Goal: Transaction & Acquisition: Book appointment/travel/reservation

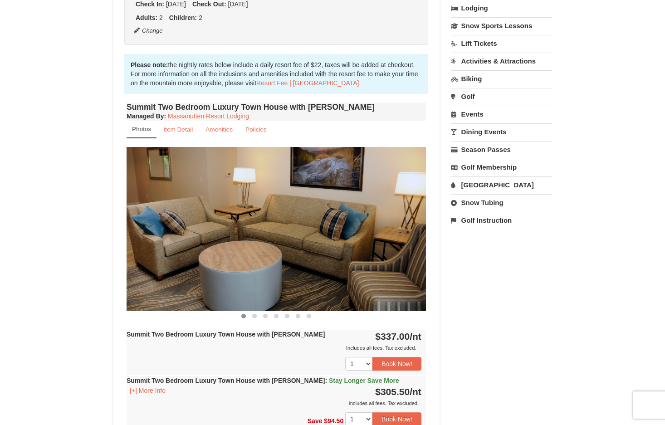
scroll to position [217, 0]
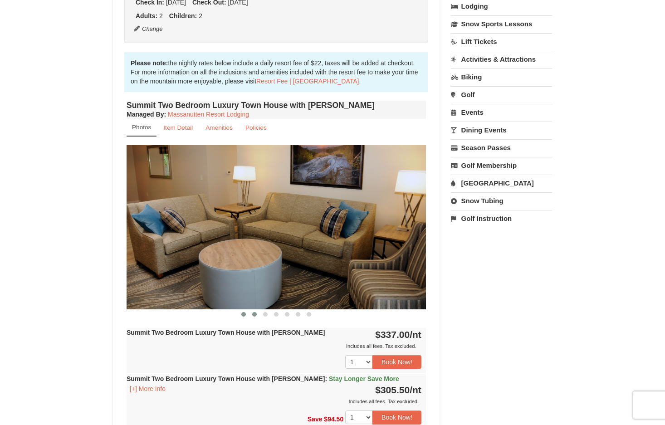
click at [253, 317] on button at bounding box center [254, 314] width 11 height 9
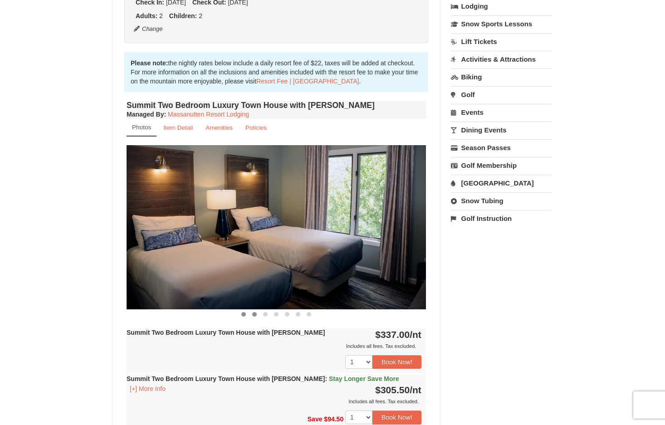
click at [243, 316] on span at bounding box center [243, 314] width 5 height 5
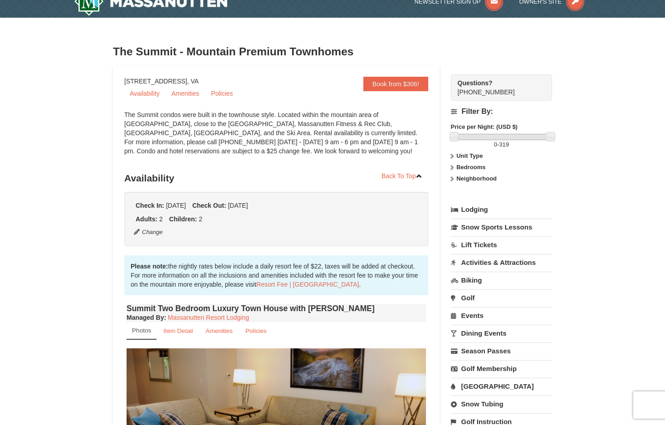
scroll to position [0, 0]
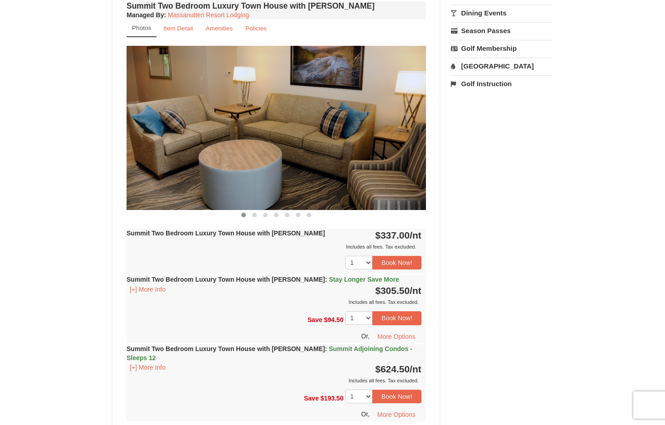
scroll to position [314, 0]
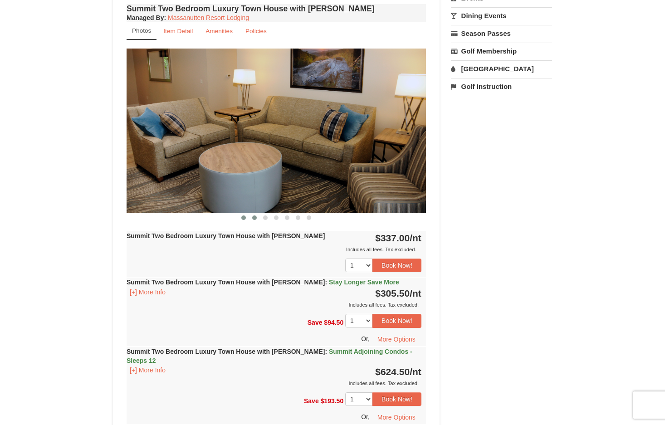
click at [254, 219] on span at bounding box center [254, 217] width 5 height 5
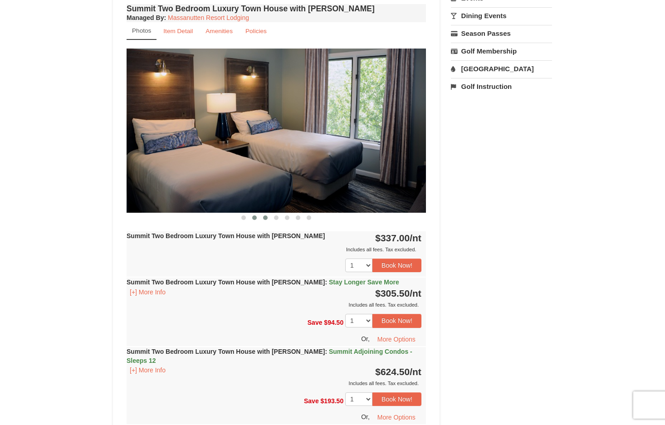
click at [265, 219] on span at bounding box center [265, 217] width 5 height 5
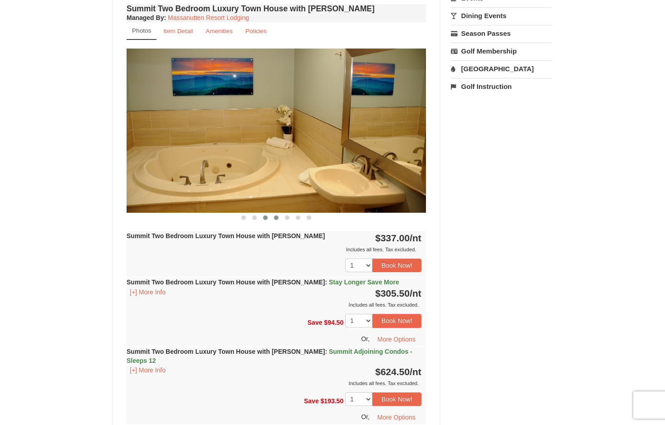
click at [277, 219] on span at bounding box center [276, 217] width 5 height 5
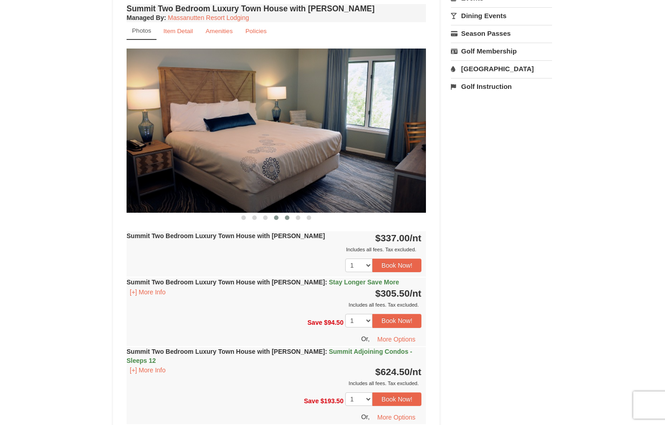
click at [288, 218] on span at bounding box center [287, 217] width 5 height 5
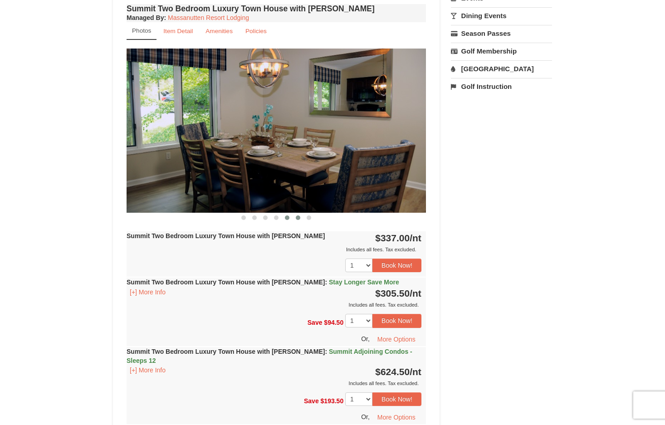
click at [297, 218] on span at bounding box center [298, 217] width 5 height 5
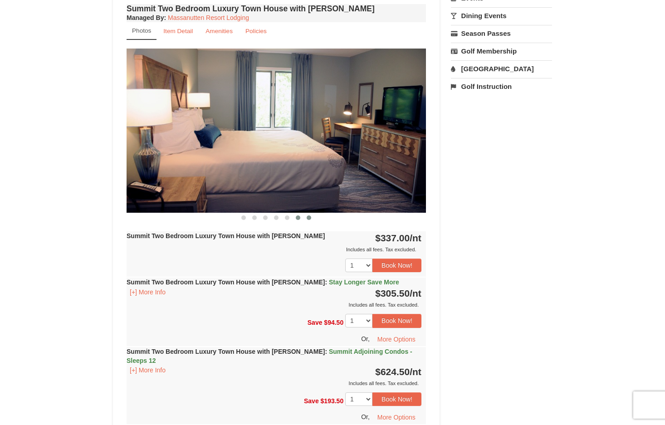
click at [308, 219] on span at bounding box center [309, 217] width 5 height 5
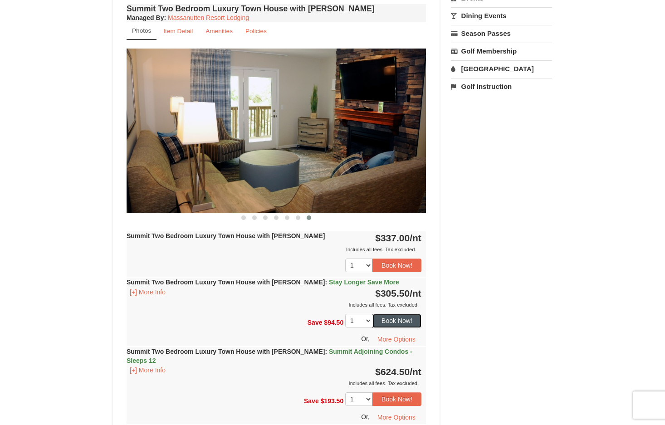
click at [402, 319] on button "Book Now!" at bounding box center [396, 321] width 49 height 14
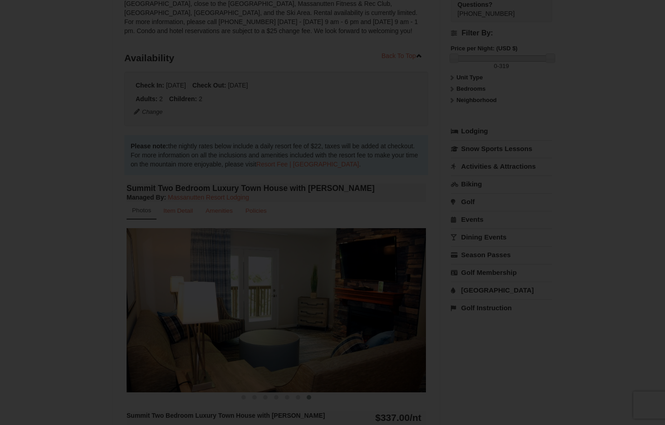
scroll to position [79, 0]
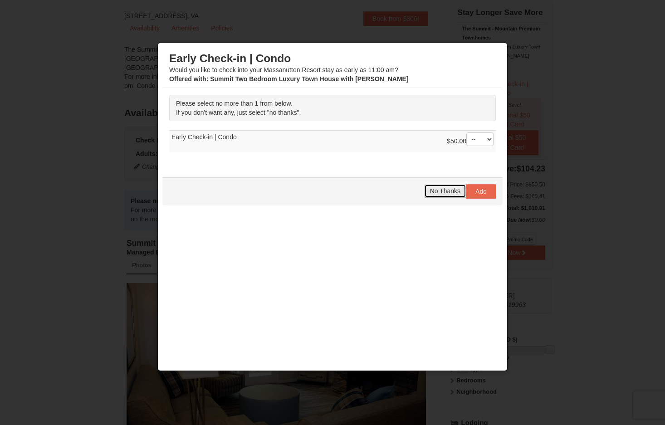
click at [450, 190] on span "No Thanks" at bounding box center [445, 190] width 30 height 7
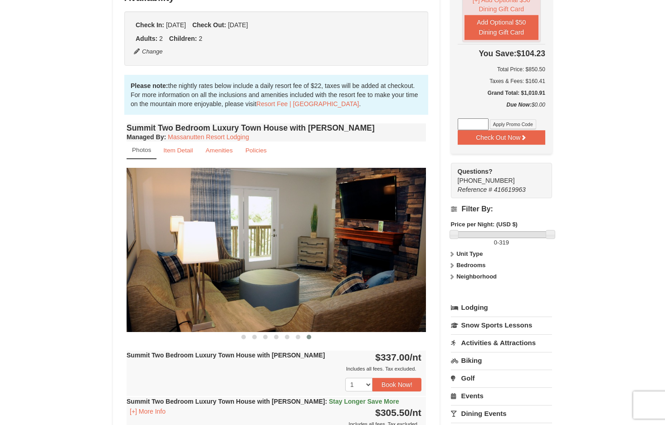
scroll to position [193, 0]
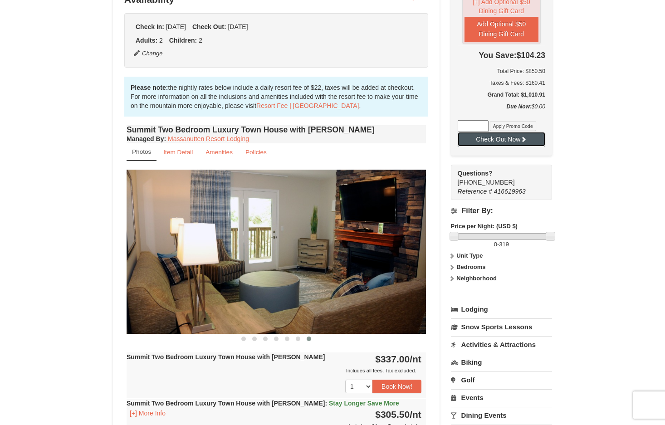
click at [510, 141] on button "Check Out Now" at bounding box center [502, 139] width 88 height 15
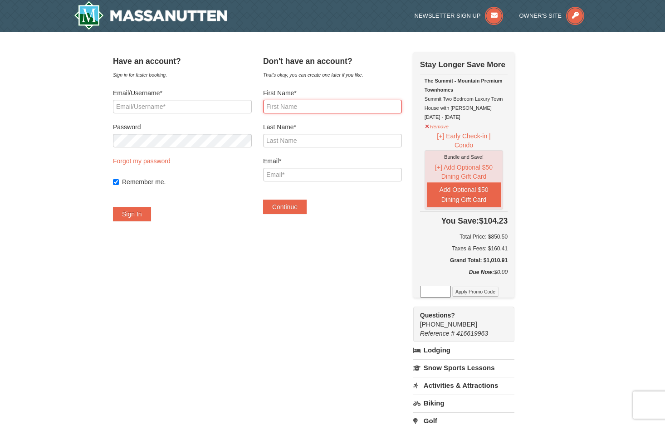
click at [291, 107] on input "First Name*" at bounding box center [332, 107] width 139 height 14
type input "Jacob"
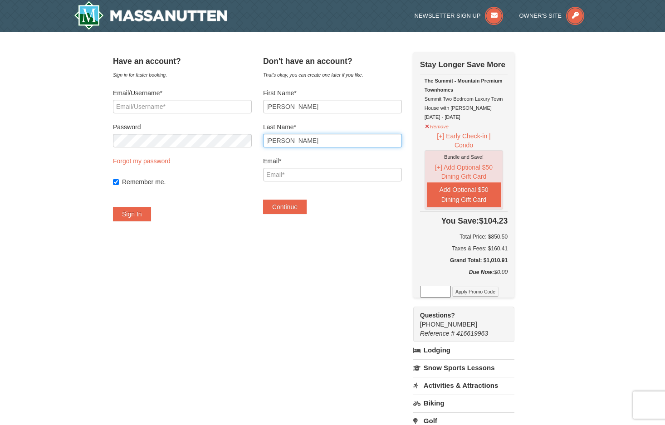
type input "Wharton"
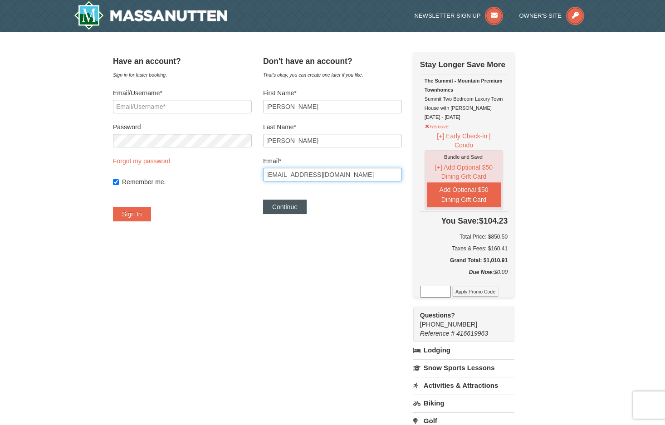
type input "jwhar001@gmail.com"
click at [300, 207] on button "Continue" at bounding box center [285, 207] width 44 height 15
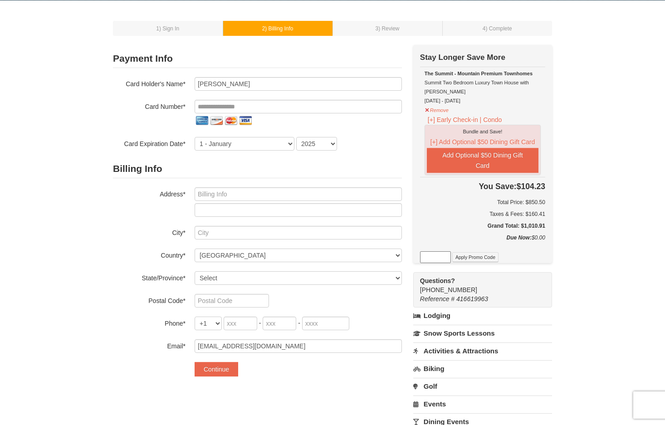
scroll to position [32, 0]
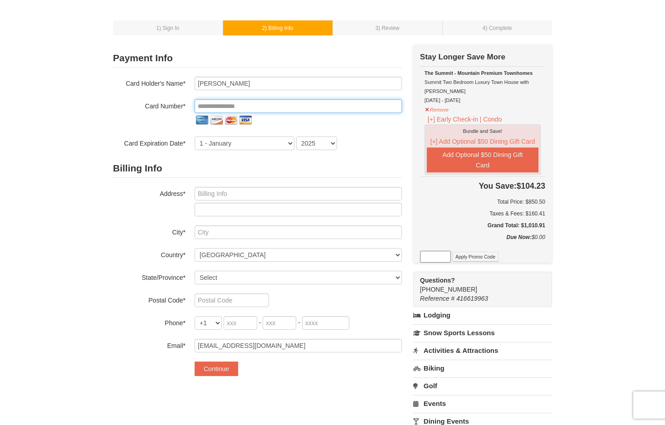
click at [227, 104] on input "tel" at bounding box center [298, 106] width 207 height 14
type input "**********"
click at [254, 146] on select "1 - January 2 - February 3 - March 4 - April 5 - May 6 - June 7 - July 8 - Augu…" at bounding box center [245, 143] width 100 height 14
select select "9"
click at [195, 136] on select "1 - January 2 - February 3 - March 4 - April 5 - May 6 - June 7 - July 8 - Augu…" at bounding box center [245, 143] width 100 height 14
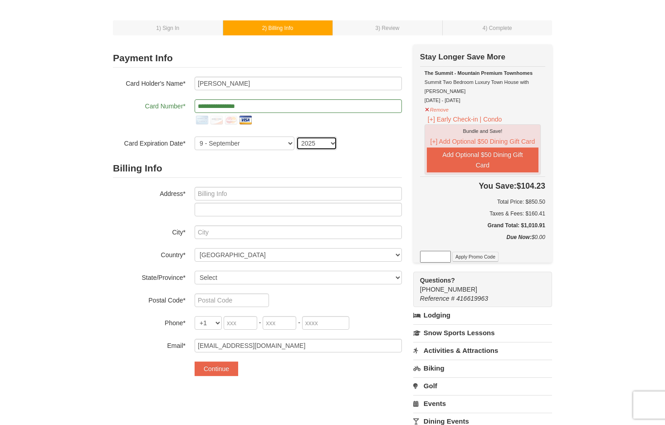
click at [329, 148] on select "2025 2026 2027 2028 2029 2030 2031 2032 2033 2034" at bounding box center [316, 143] width 41 height 14
select select "2030"
click at [296, 136] on select "2025 2026 2027 2028 2029 2030 2031 2032 2033 2034" at bounding box center [316, 143] width 41 height 14
click at [247, 195] on input "text" at bounding box center [298, 194] width 207 height 14
type input "[STREET_ADDRESS]"
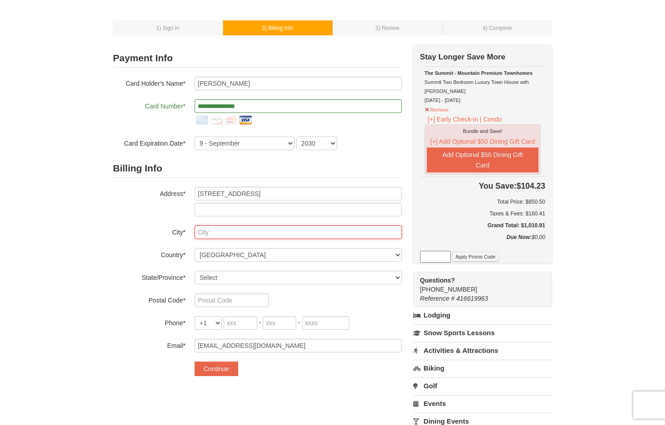
type input "Fairfax Station"
select select "VA"
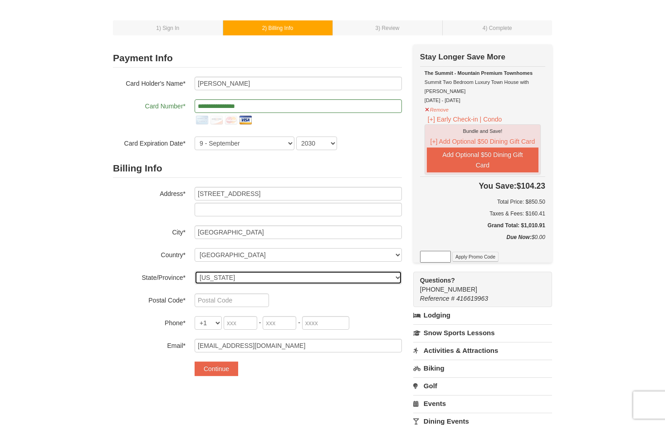
type input "22039"
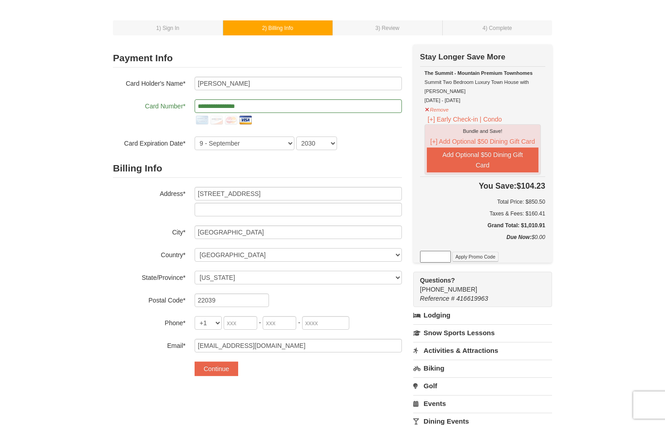
type input "928"
type input "713"
type input "1395"
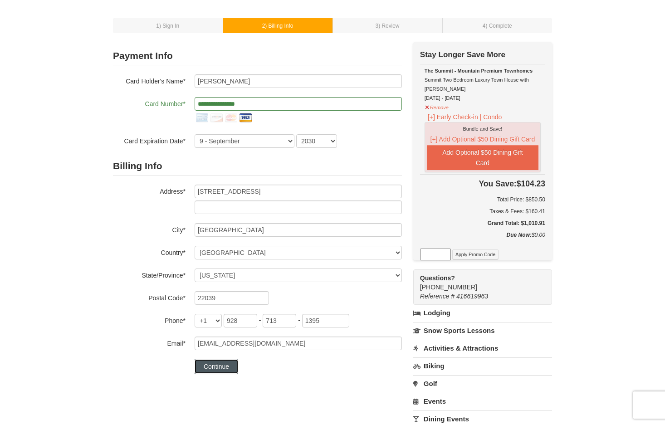
click at [228, 366] on button "Continue" at bounding box center [217, 366] width 44 height 15
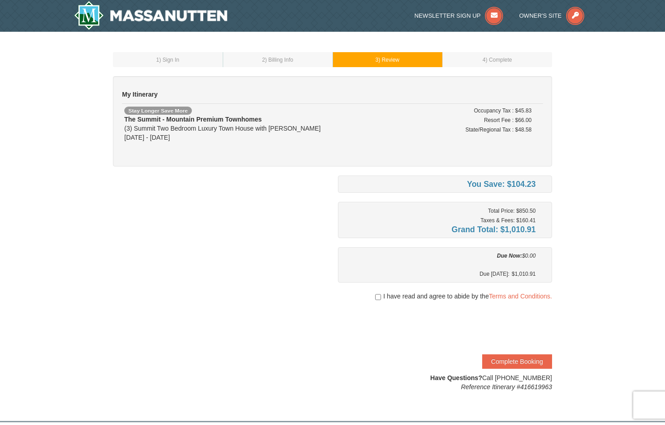
click at [380, 300] on div "I have read and agree to abide by the Terms and Conditions." at bounding box center [445, 296] width 214 height 9
click at [379, 300] on input "checkbox" at bounding box center [378, 296] width 6 height 7
checkbox input "true"
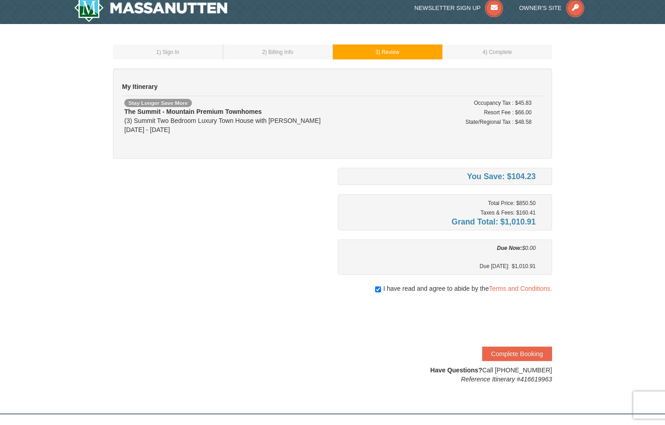
scroll to position [8, 0]
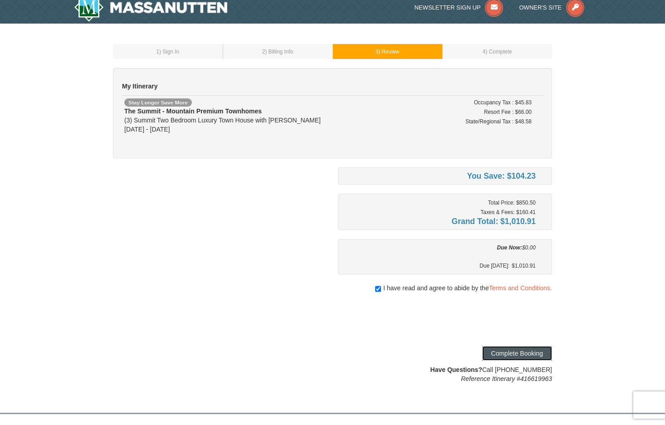
click at [501, 354] on button "Complete Booking" at bounding box center [517, 353] width 70 height 15
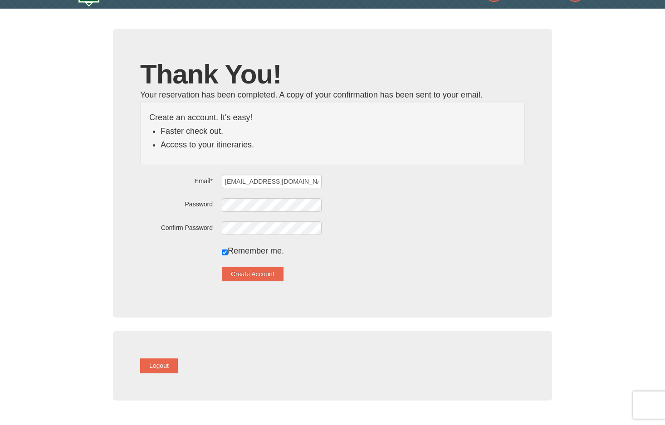
scroll to position [25, 0]
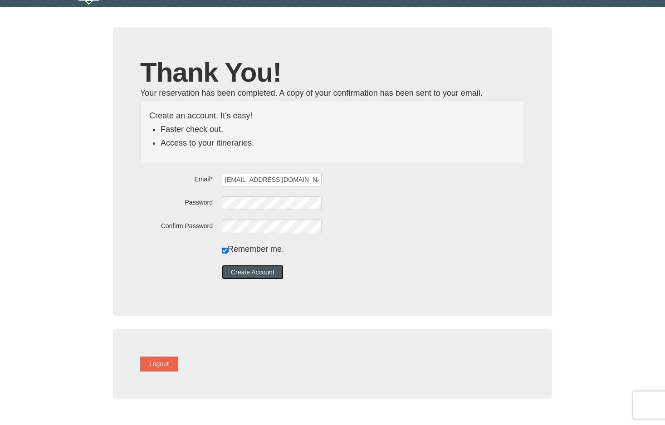
click at [253, 273] on button "Create Account" at bounding box center [253, 272] width 62 height 15
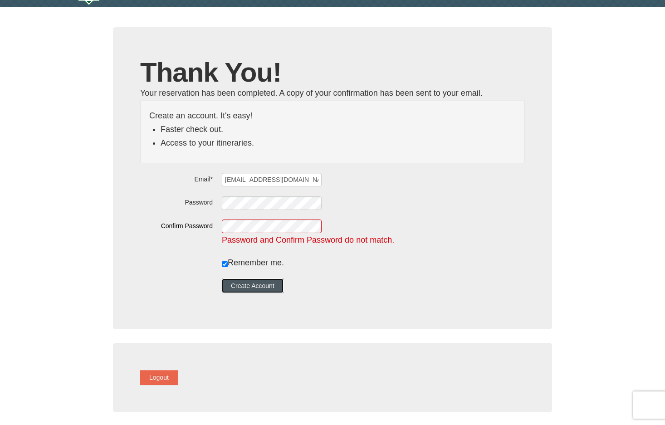
click at [257, 289] on button "Create Account" at bounding box center [253, 285] width 62 height 15
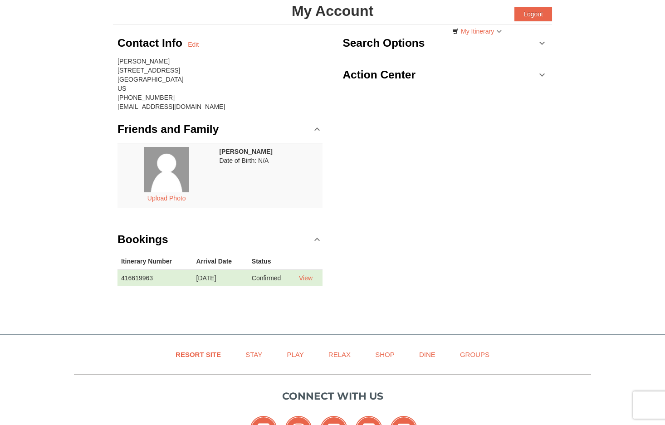
scroll to position [55, 0]
click at [306, 276] on link "View" at bounding box center [306, 277] width 14 height 7
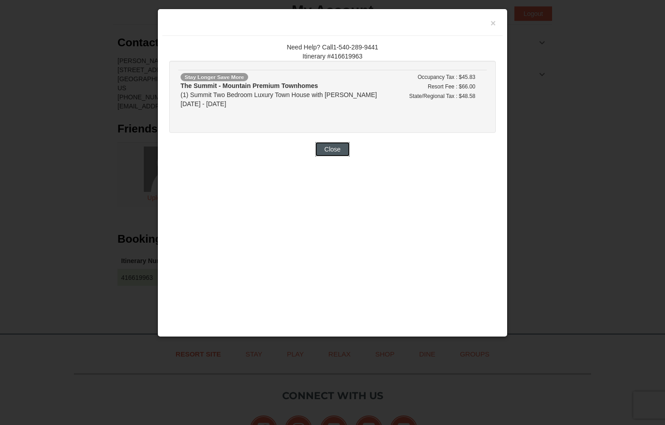
click at [333, 152] on button "Close" at bounding box center [332, 149] width 34 height 15
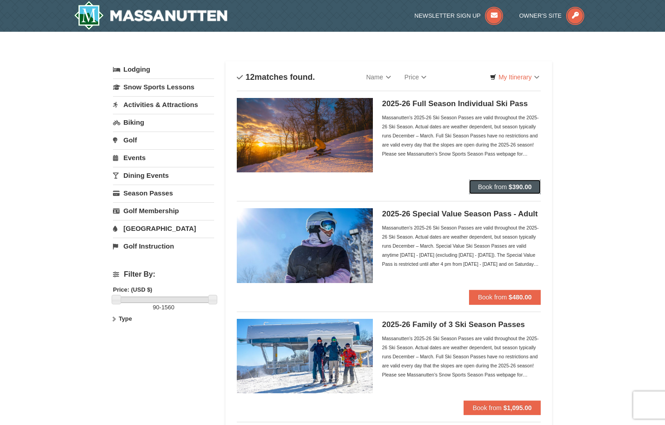
click at [501, 182] on button "Book from $390.00" at bounding box center [505, 187] width 72 height 15
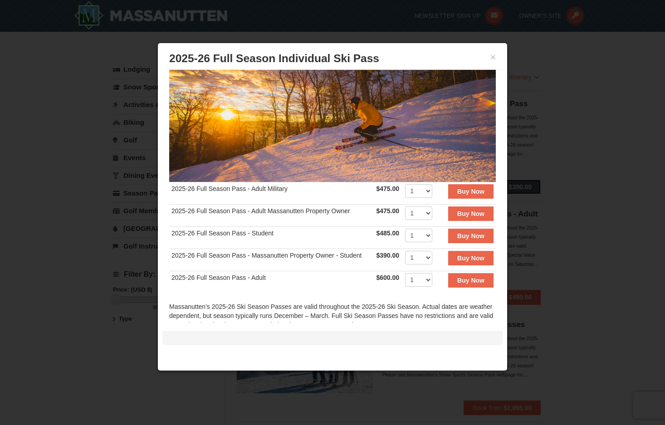
scroll to position [80, 0]
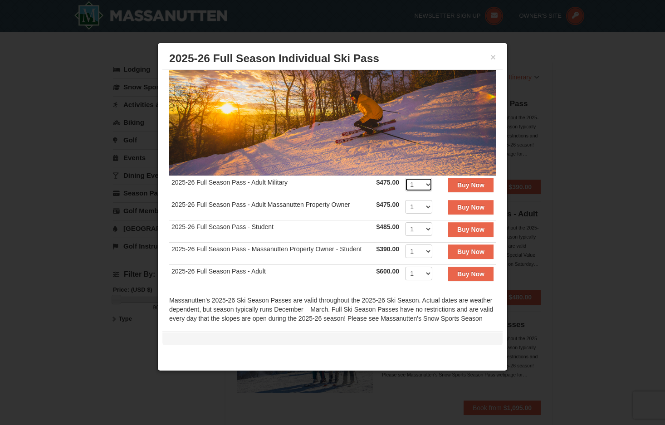
click at [423, 179] on select "1 2 3 4 5 6 7 8 9 10 11 12 13 14 15 16 17 18 19 20" at bounding box center [418, 185] width 27 height 14
click at [405, 178] on select "1 2 3 4 5 6 7 8 9 10 11 12 13 14 15 16 17 18 19 20" at bounding box center [418, 185] width 27 height 14
click at [493, 61] on button "×" at bounding box center [492, 57] width 5 height 9
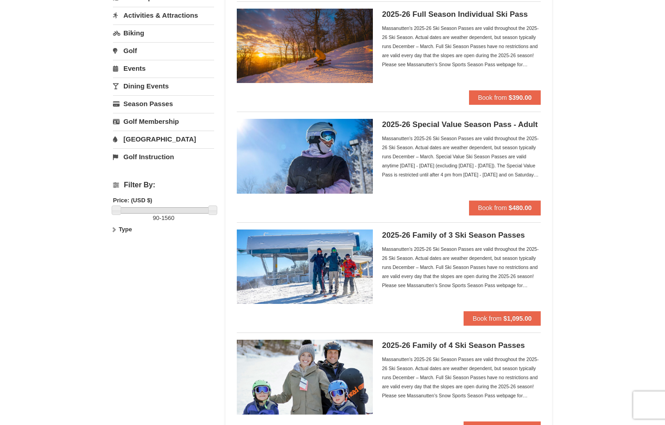
scroll to position [90, 0]
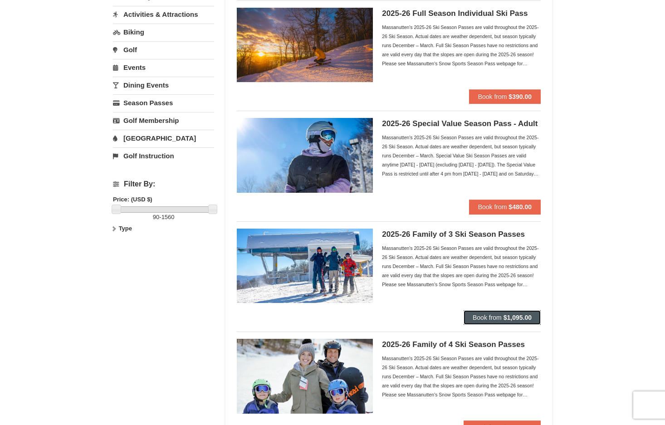
click at [480, 320] on span "Book from" at bounding box center [486, 317] width 29 height 7
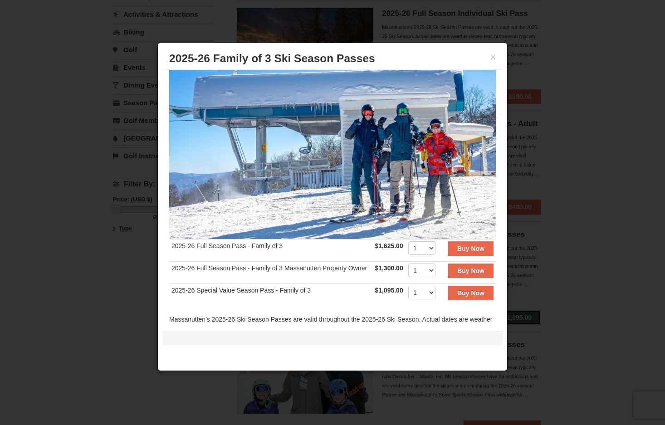
scroll to position [0, 0]
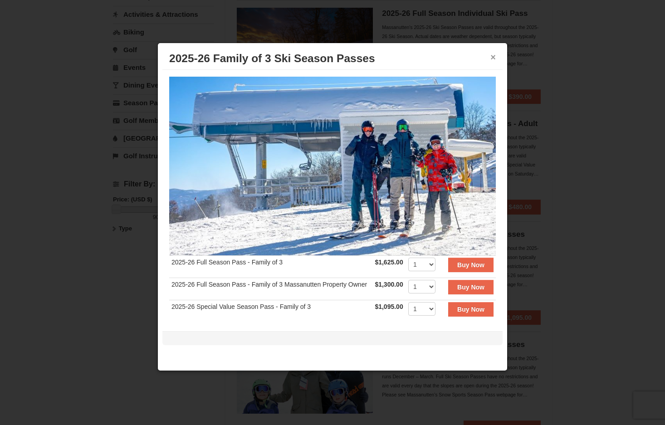
click at [492, 59] on button "×" at bounding box center [492, 57] width 5 height 9
